Goal: Submit feedback/report problem

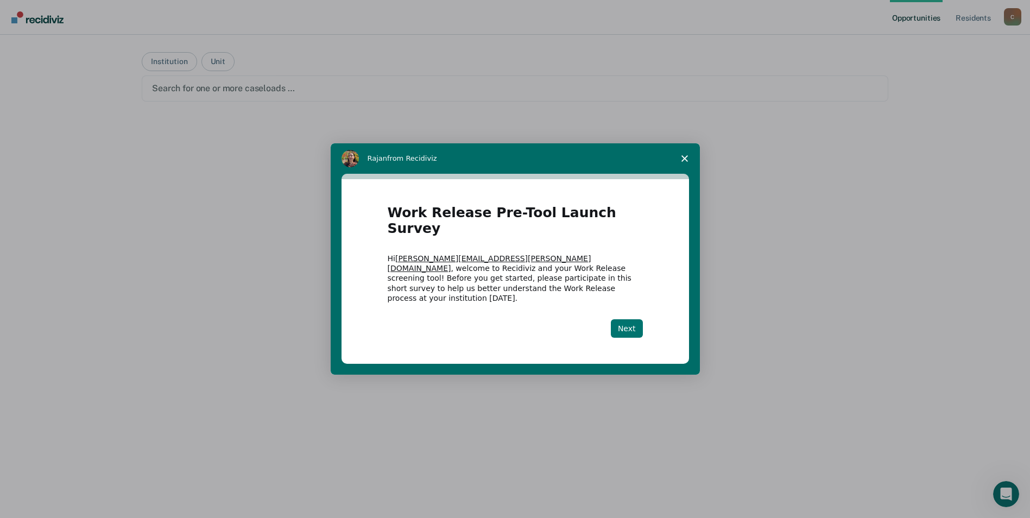
click at [627, 319] on button "Next" at bounding box center [627, 328] width 32 height 18
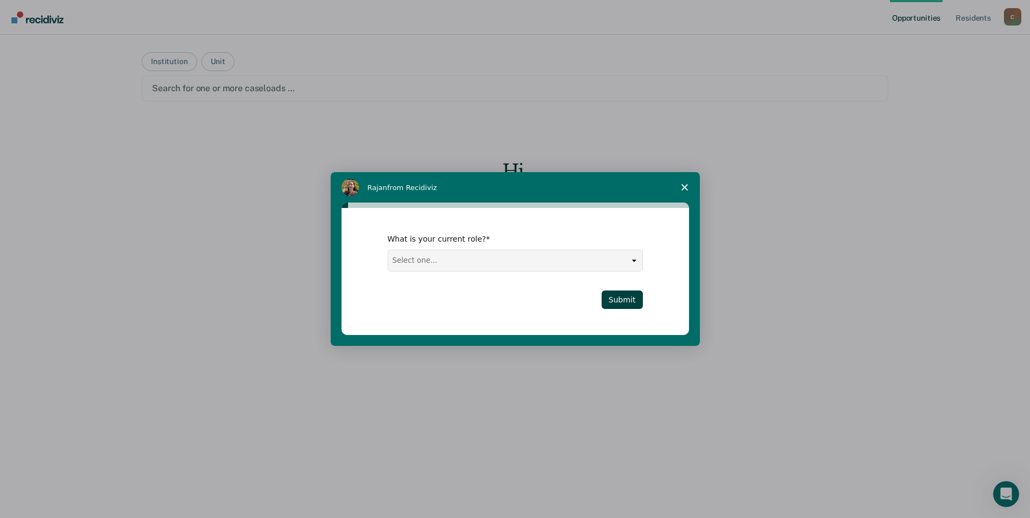
click at [503, 266] on select "Select one... Case Manager FUM Assistant Warden Warden" at bounding box center [515, 260] width 254 height 21
select select "FUM"
click at [388, 250] on select "Select one... Case Manager FUM Assistant Warden Warden" at bounding box center [515, 260] width 254 height 21
click at [632, 297] on button "Submit" at bounding box center [621, 299] width 41 height 18
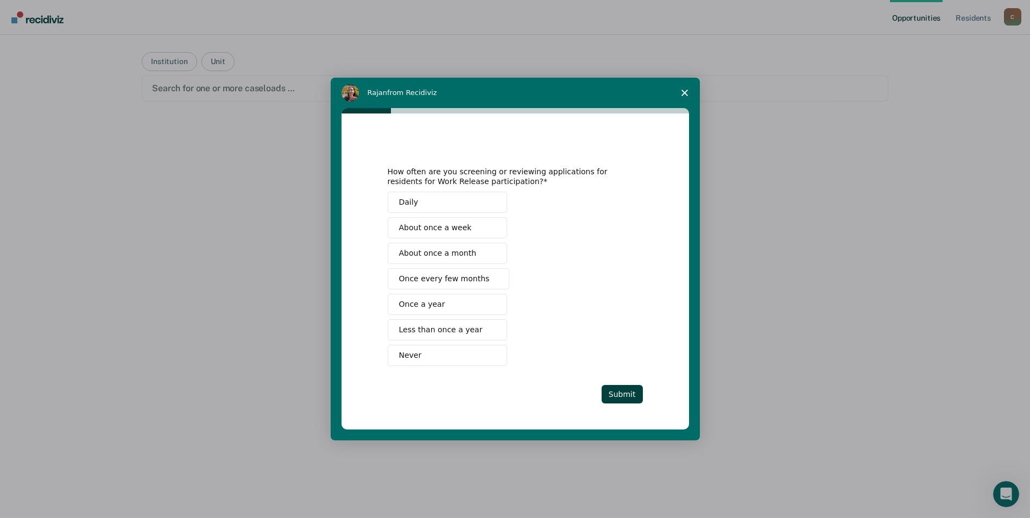
click at [487, 254] on span "Intercom messenger" at bounding box center [491, 253] width 9 height 9
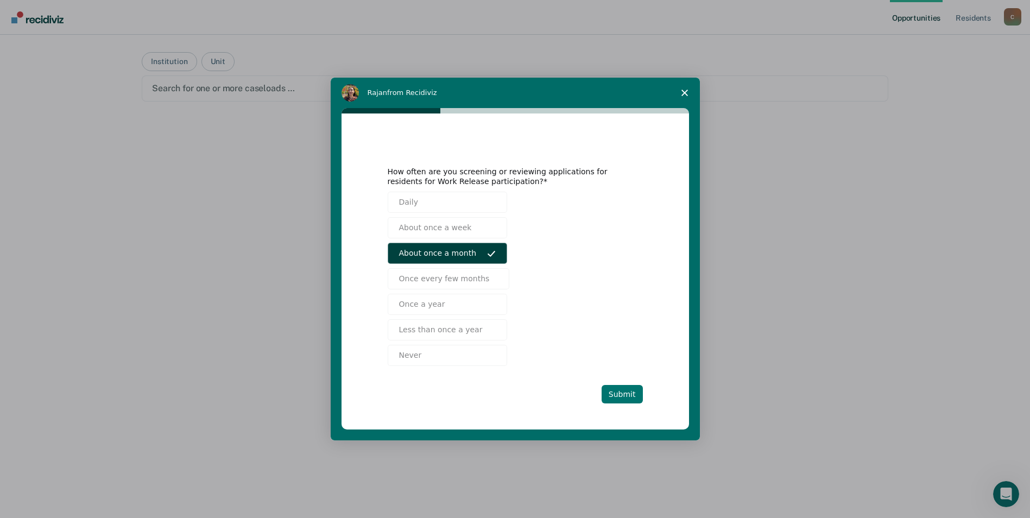
drag, startPoint x: 636, startPoint y: 394, endPoint x: 637, endPoint y: 387, distance: 7.2
click at [636, 394] on button "Submit" at bounding box center [621, 394] width 41 height 18
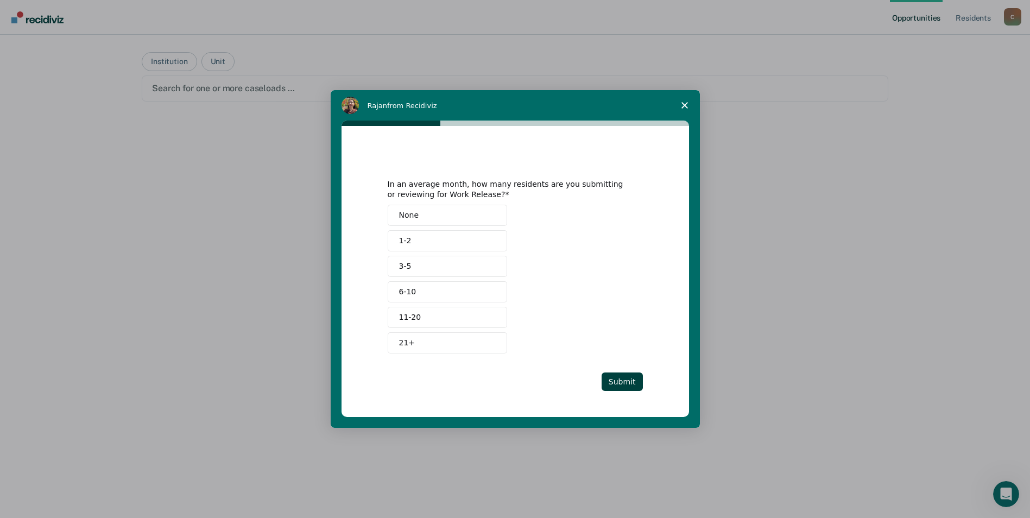
click at [451, 219] on button "None" at bounding box center [447, 215] width 119 height 21
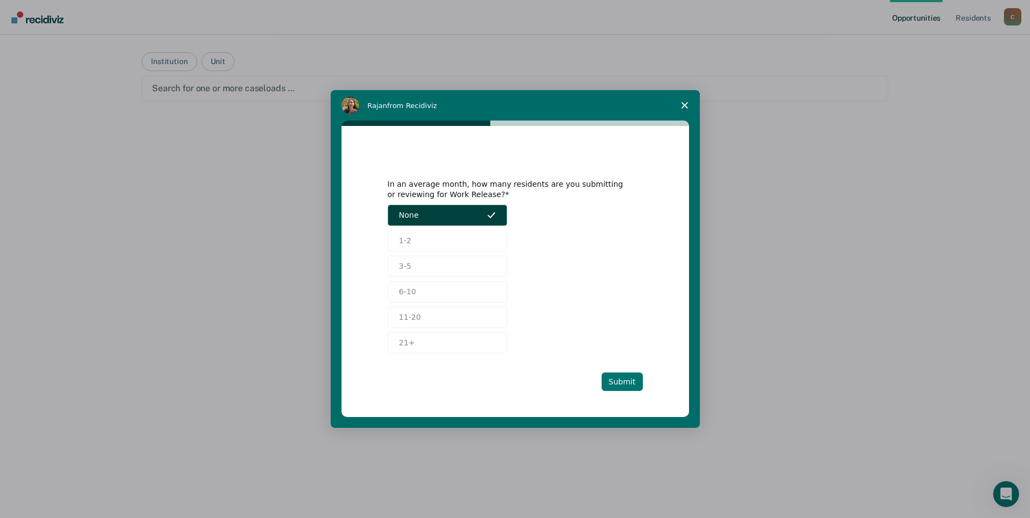
click at [625, 379] on button "Submit" at bounding box center [621, 381] width 41 height 18
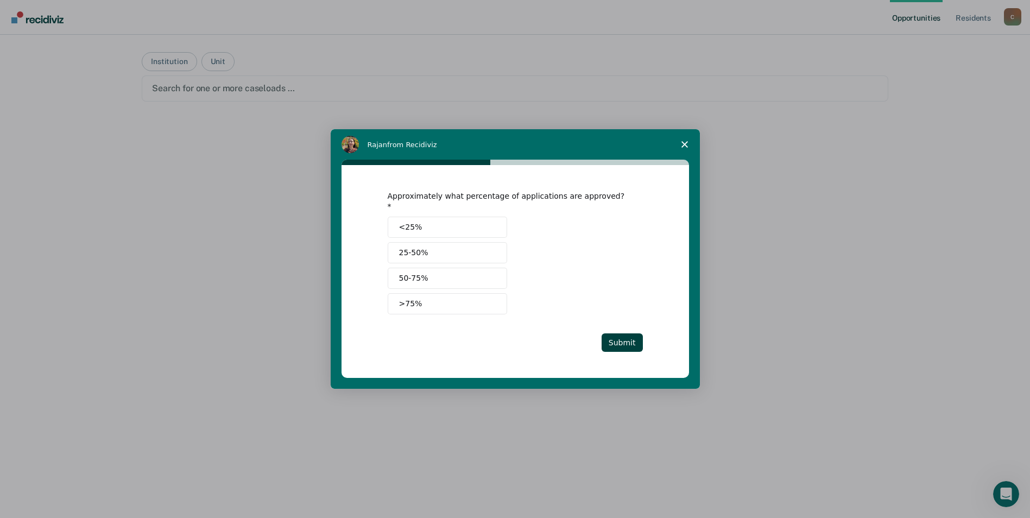
click at [464, 293] on button ">75%" at bounding box center [447, 303] width 119 height 21
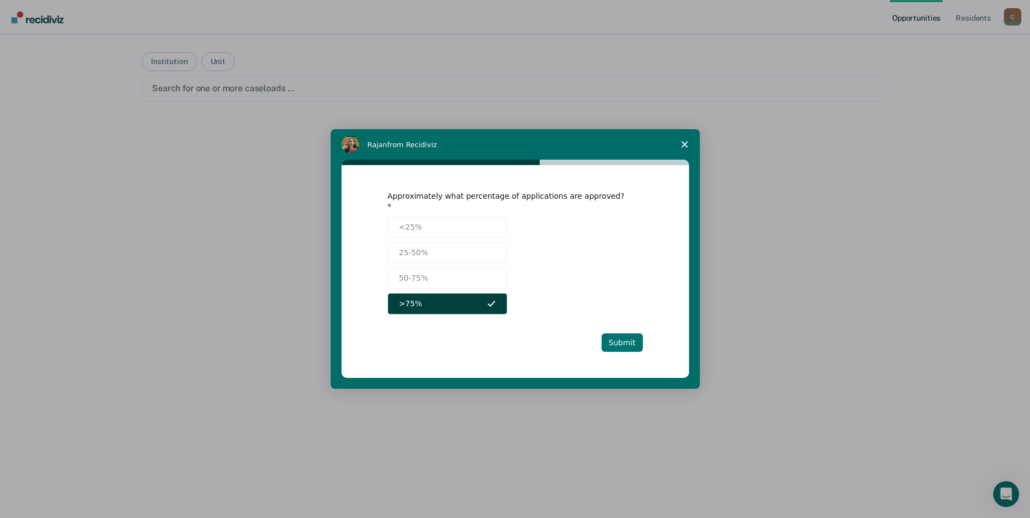
click at [624, 337] on button "Submit" at bounding box center [621, 342] width 41 height 18
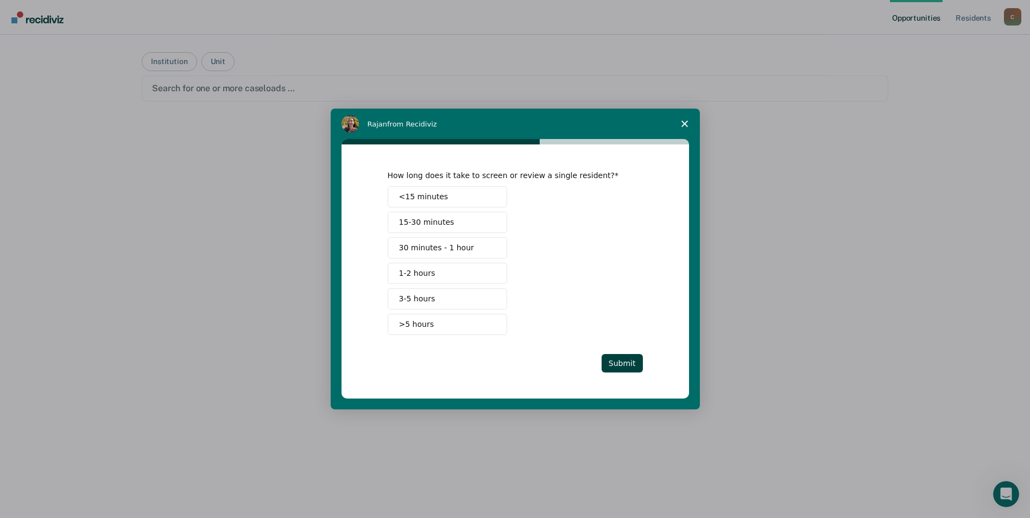
click at [448, 191] on button "<15 minutes" at bounding box center [447, 196] width 119 height 21
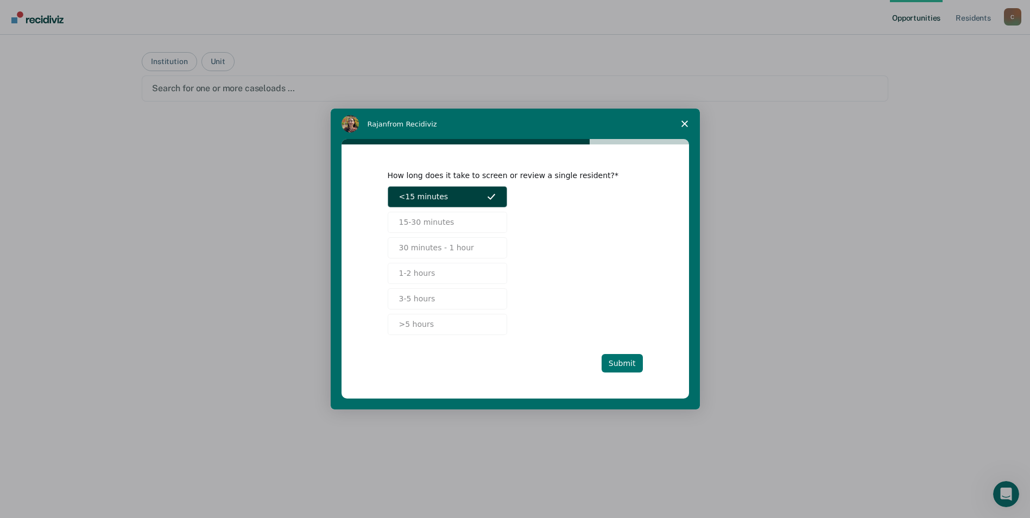
click at [627, 363] on button "Submit" at bounding box center [621, 363] width 41 height 18
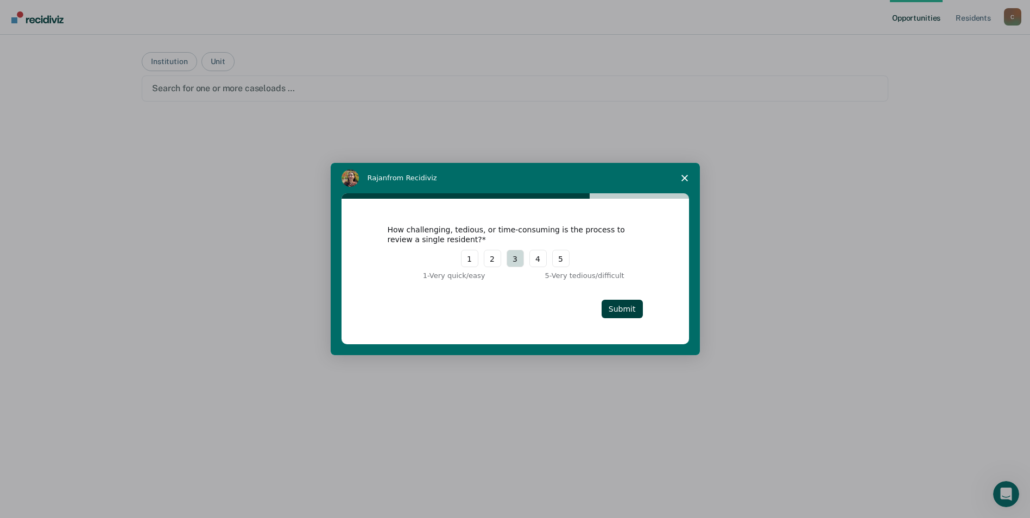
click at [518, 258] on button "3" at bounding box center [514, 258] width 17 height 17
click at [633, 306] on button "Submit" at bounding box center [621, 309] width 41 height 18
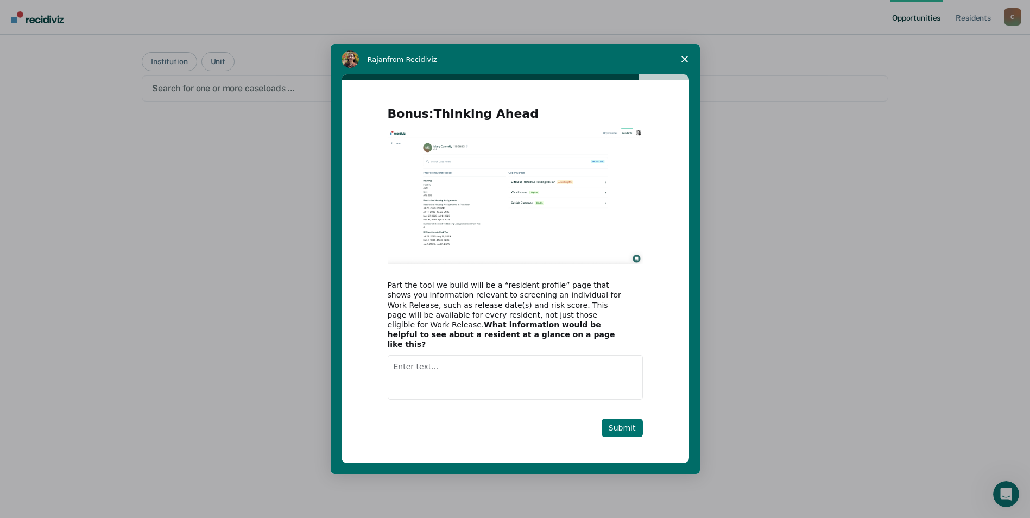
click at [623, 419] on button "Submit" at bounding box center [621, 428] width 41 height 18
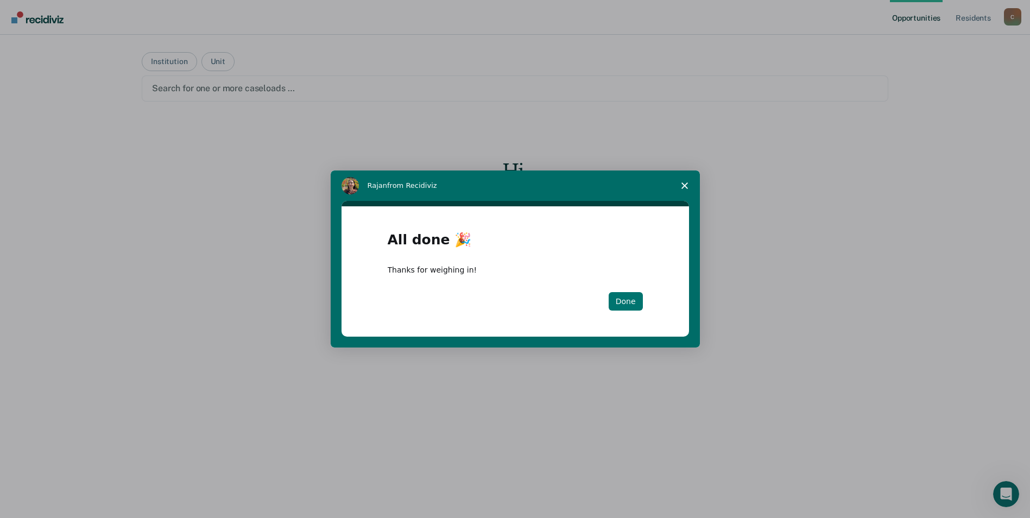
click at [622, 298] on button "Done" at bounding box center [626, 301] width 34 height 18
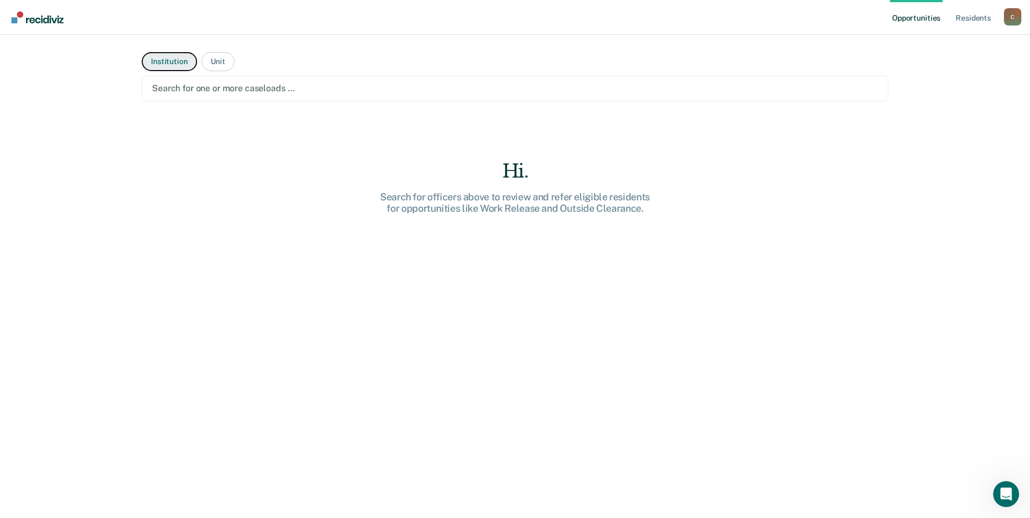
click at [164, 65] on button "Institution" at bounding box center [169, 61] width 55 height 19
